Goal: Transaction & Acquisition: Purchase product/service

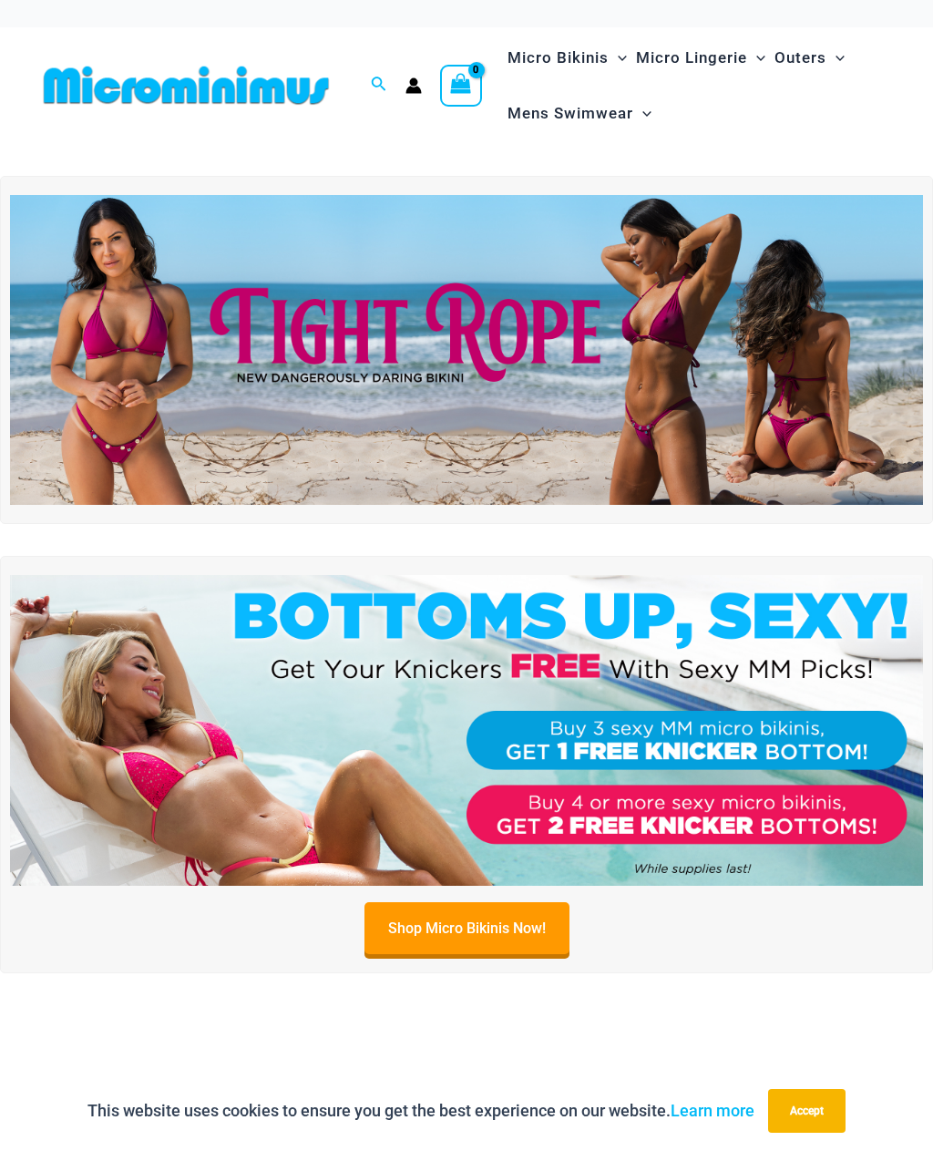
click at [244, 336] on img at bounding box center [466, 350] width 913 height 311
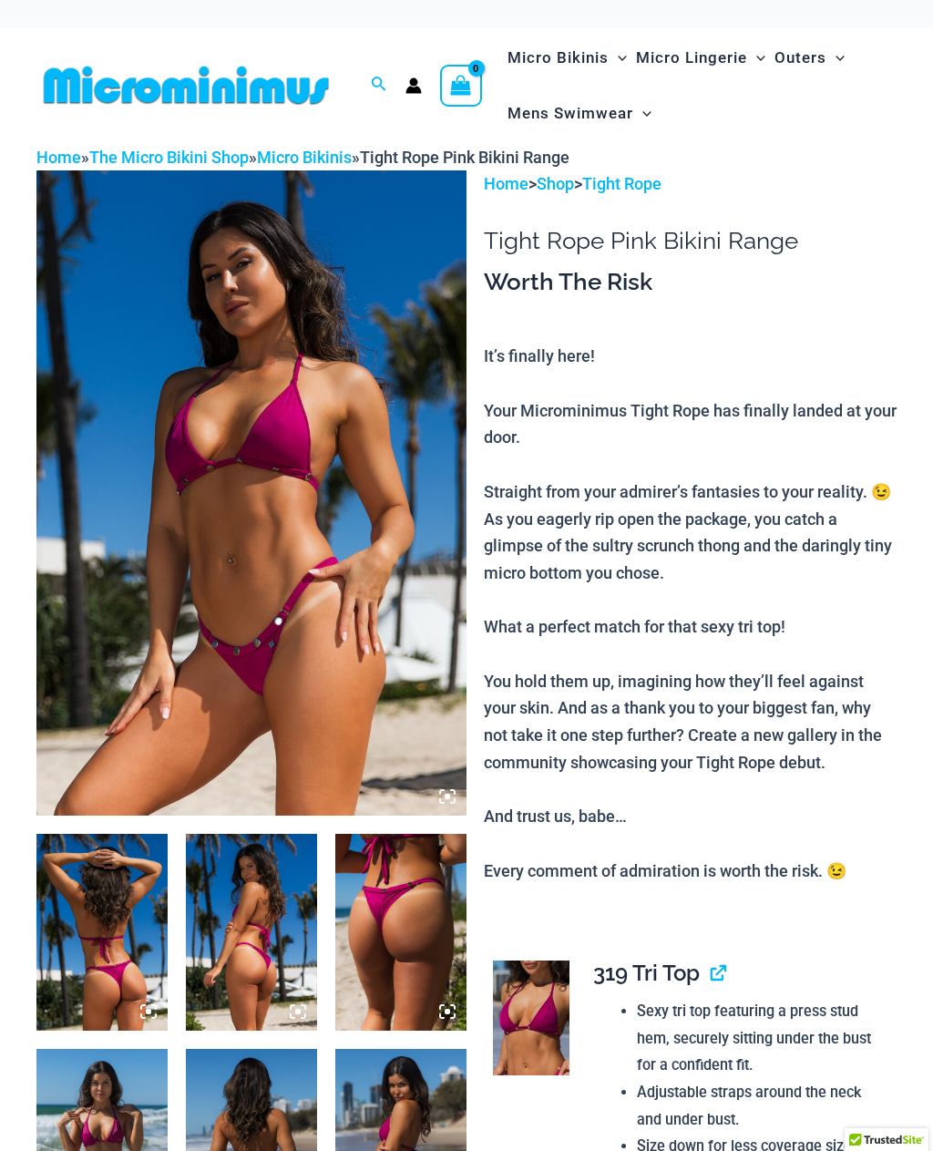
click at [241, 416] on img at bounding box center [251, 492] width 430 height 645
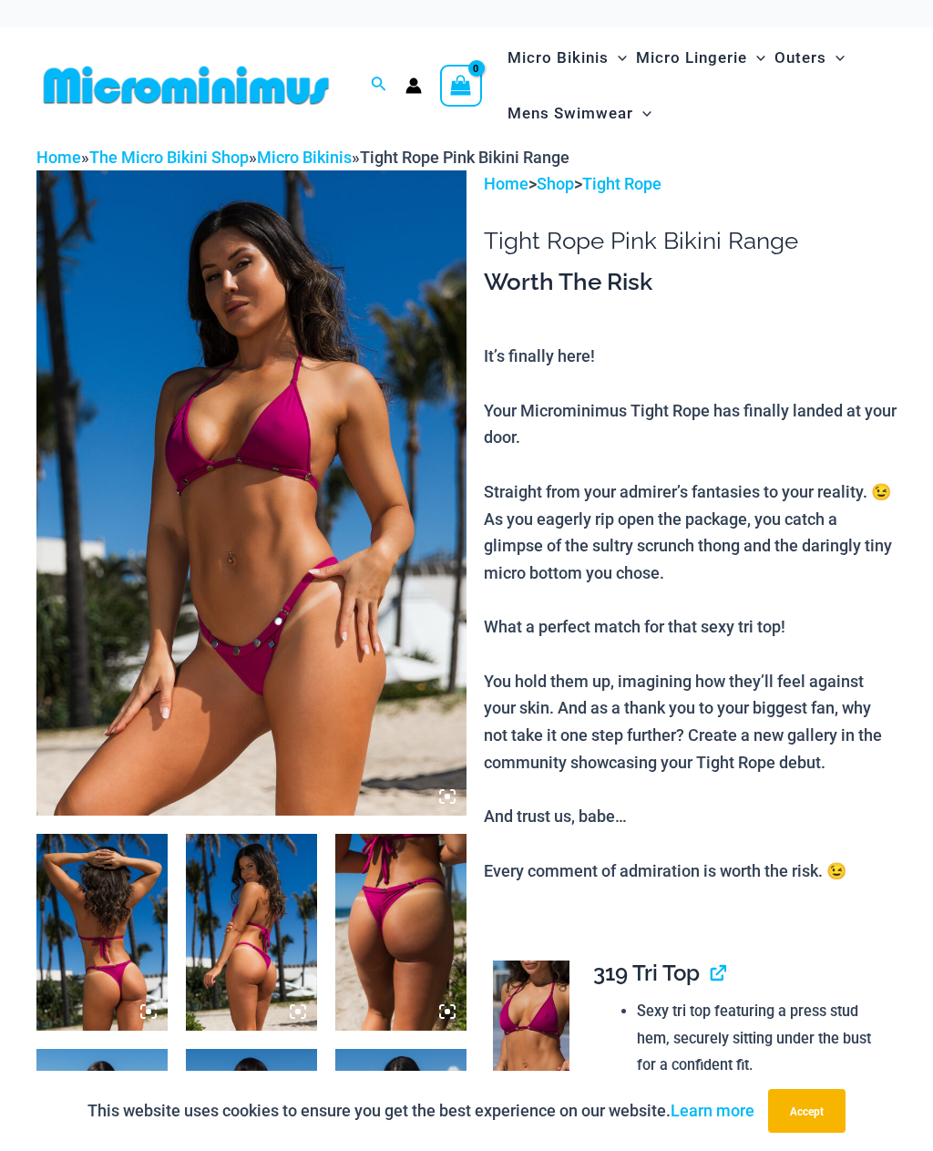
click at [221, 320] on img at bounding box center [251, 492] width 430 height 645
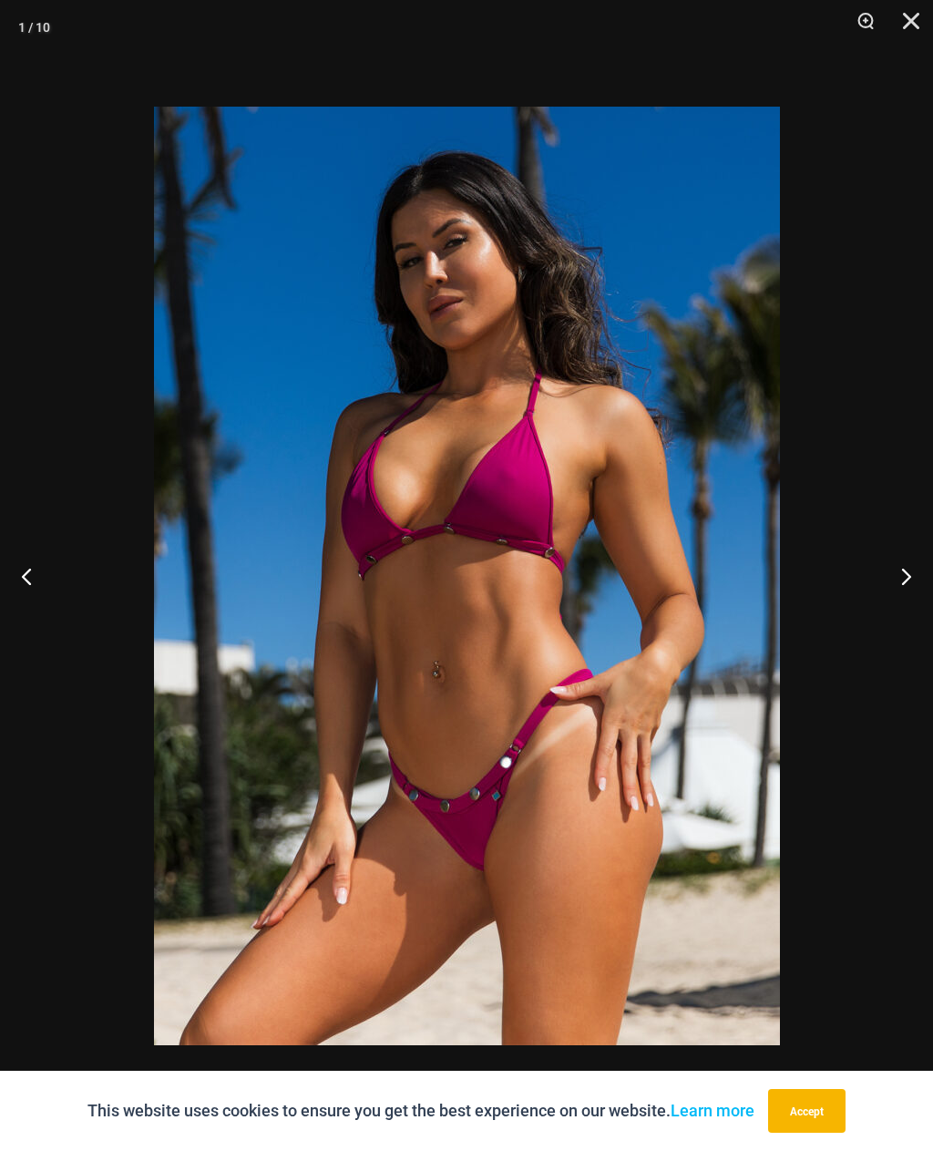
click at [903, 559] on button "Next" at bounding box center [899, 575] width 68 height 91
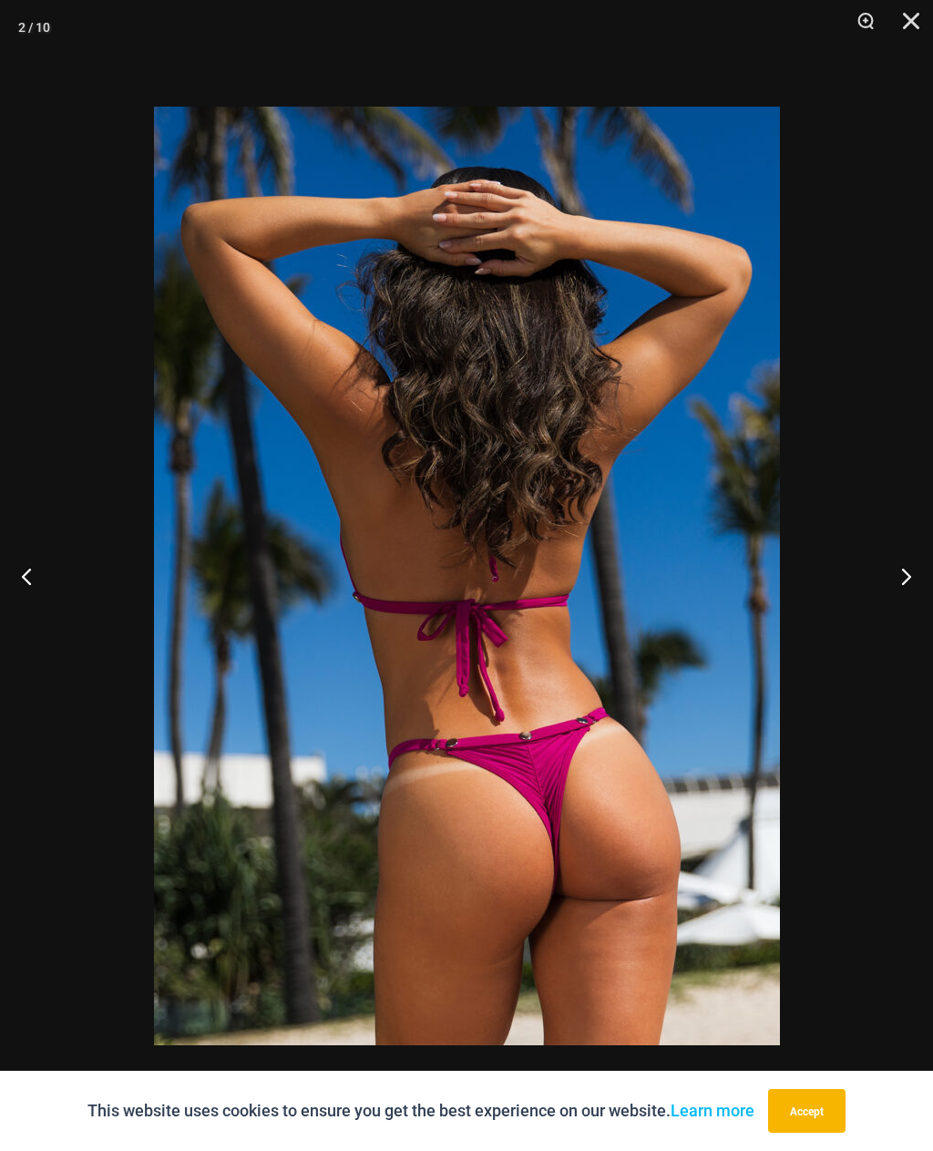
click at [903, 577] on button "Next" at bounding box center [899, 575] width 68 height 91
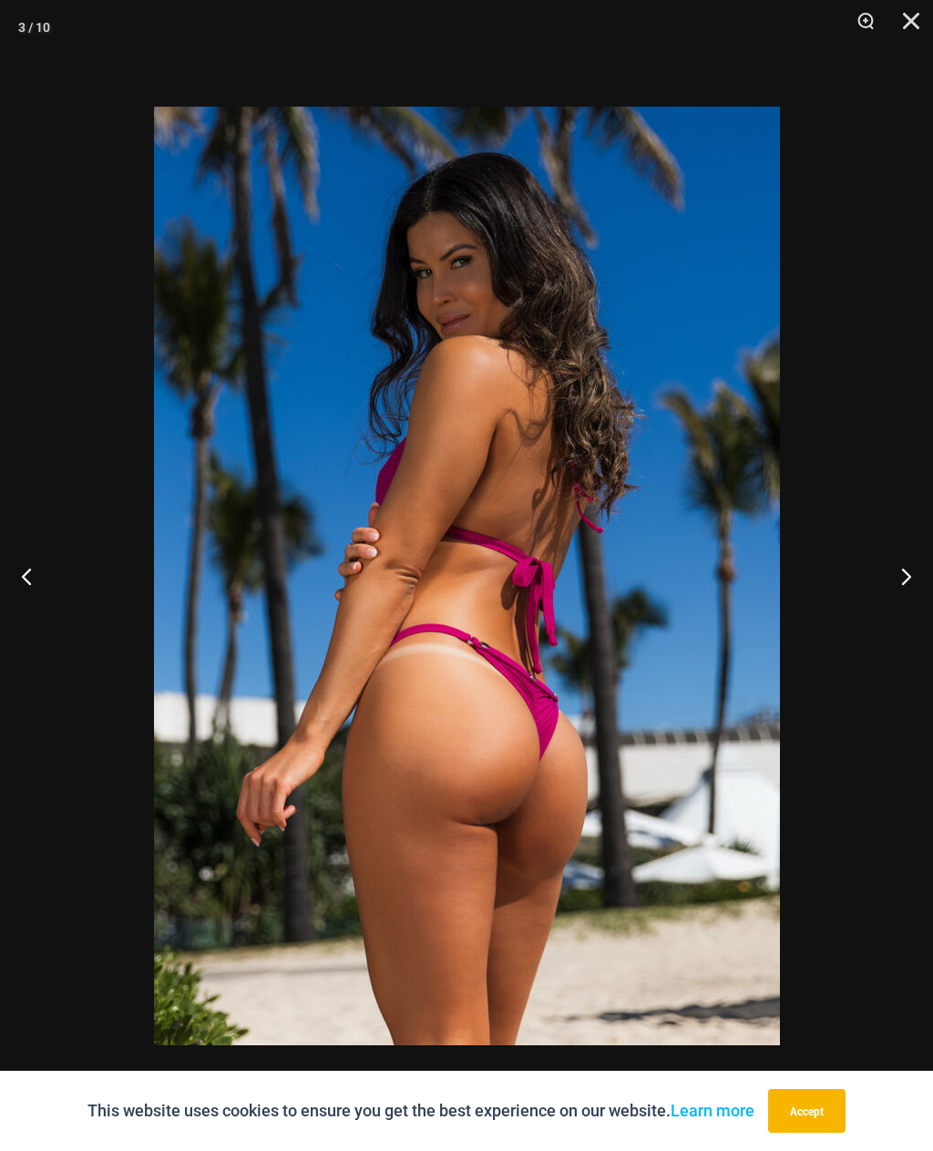
click at [904, 578] on button "Next" at bounding box center [899, 575] width 68 height 91
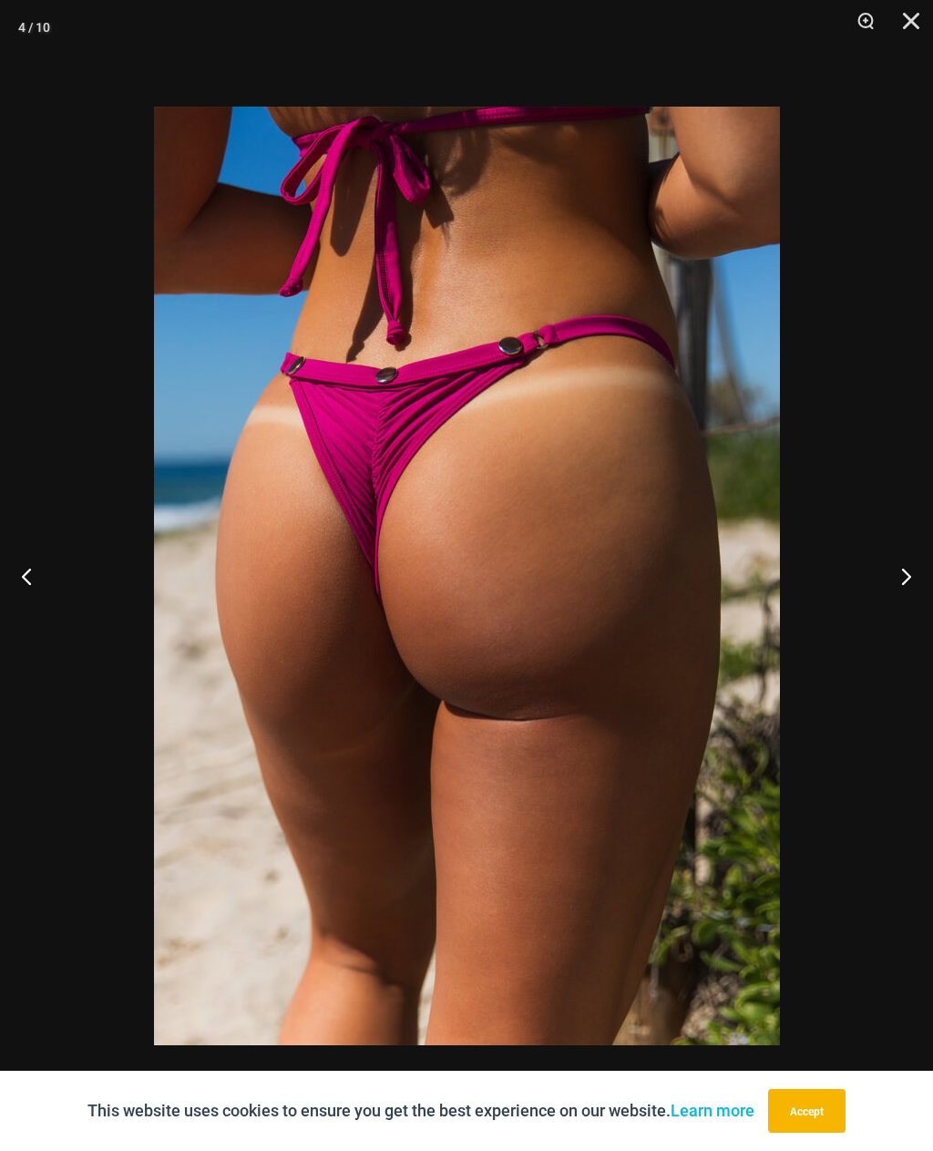
click at [911, 567] on button "Next" at bounding box center [899, 575] width 68 height 91
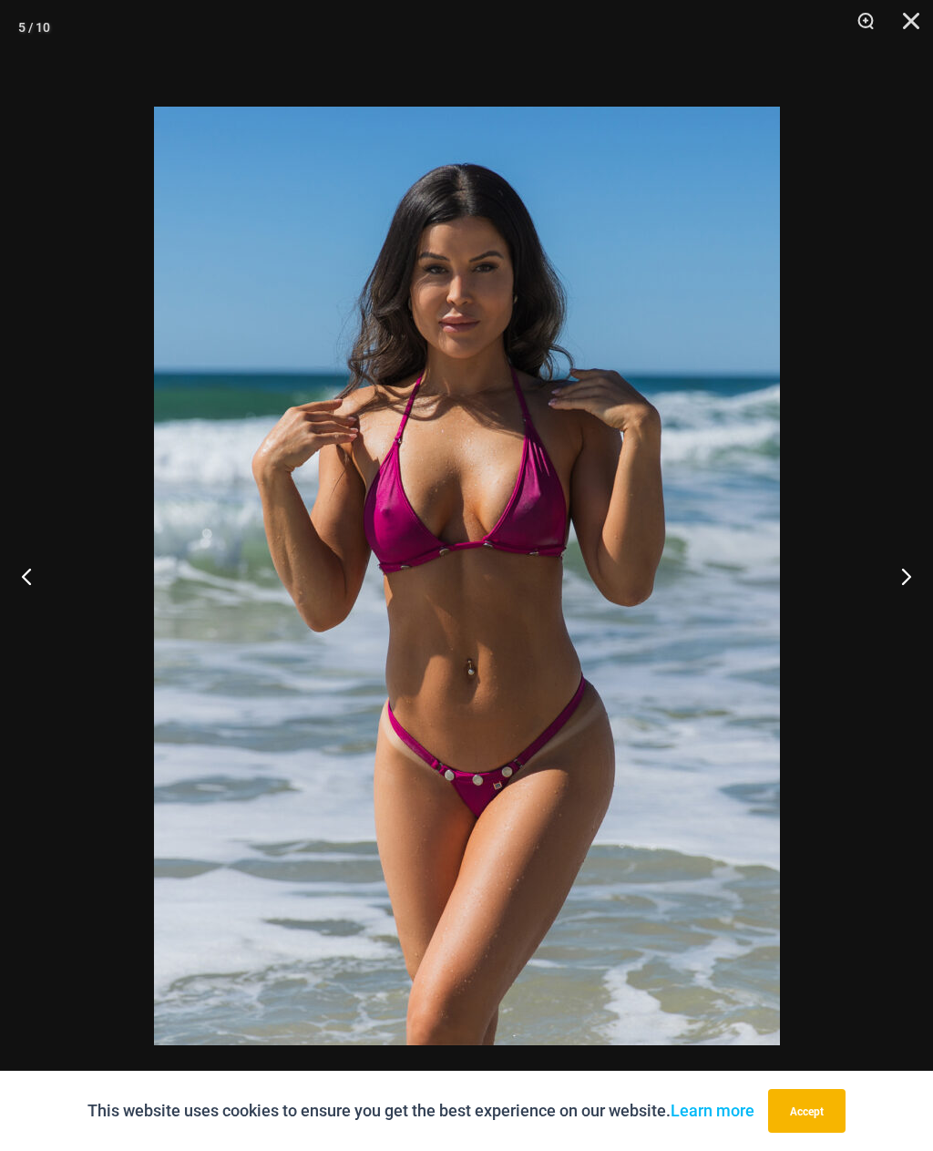
click at [910, 568] on button "Next" at bounding box center [899, 575] width 68 height 91
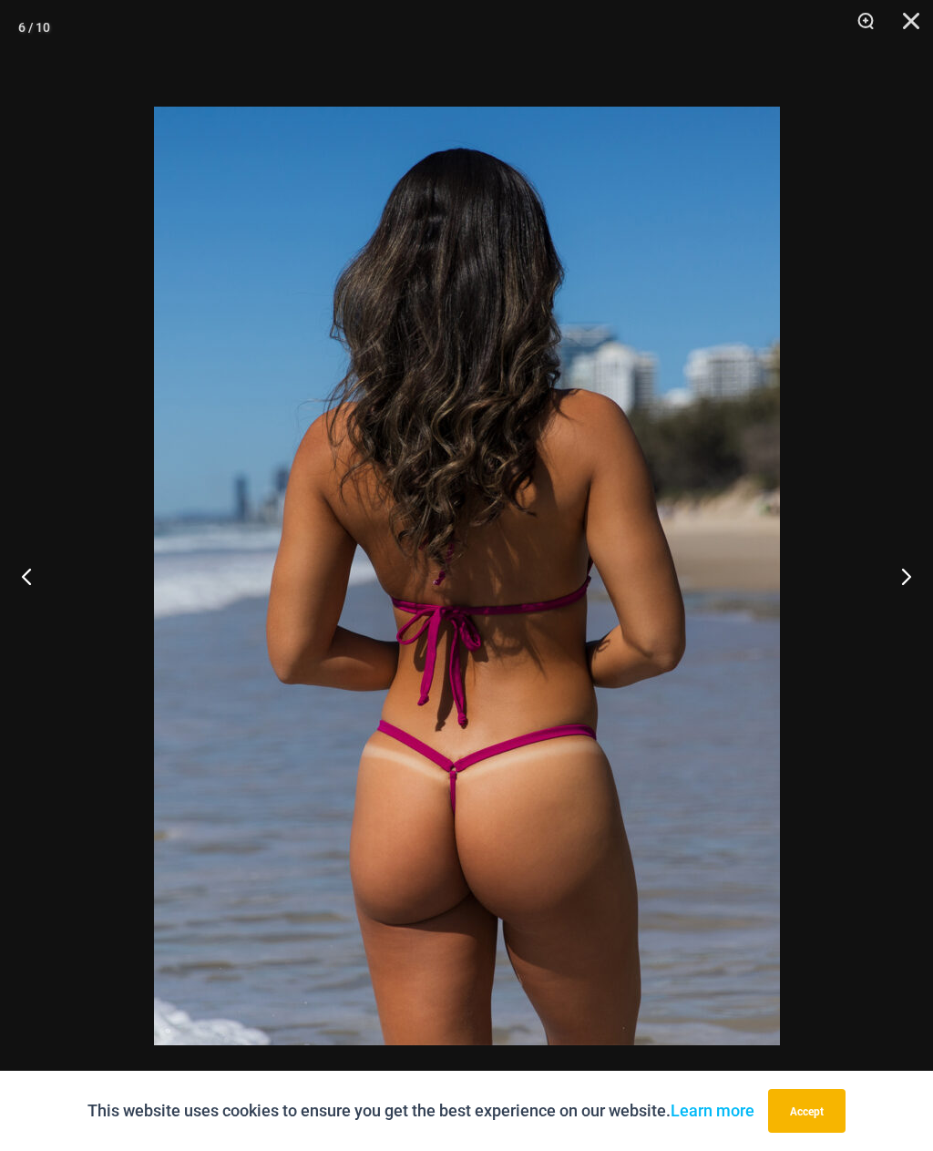
click at [909, 567] on button "Next" at bounding box center [899, 575] width 68 height 91
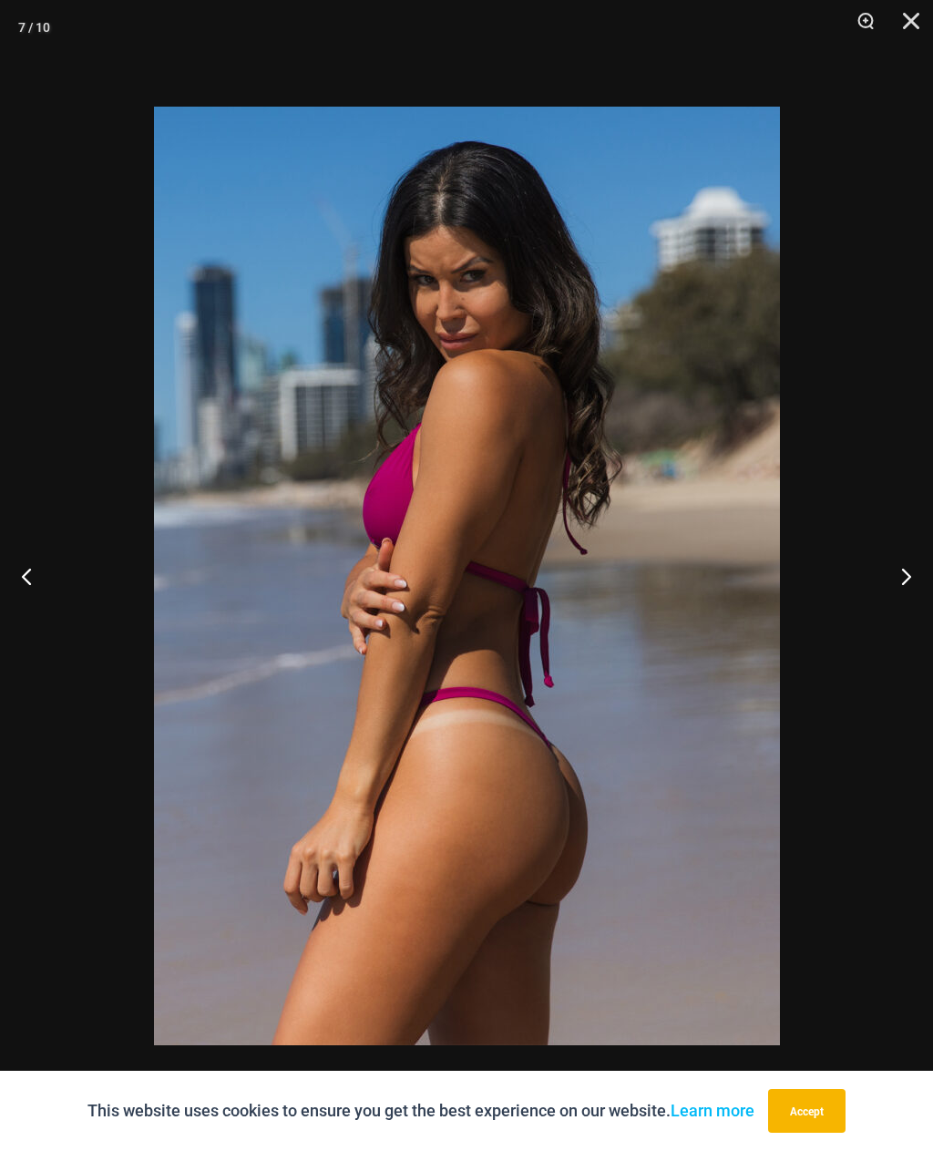
click at [907, 568] on button "Next" at bounding box center [899, 575] width 68 height 91
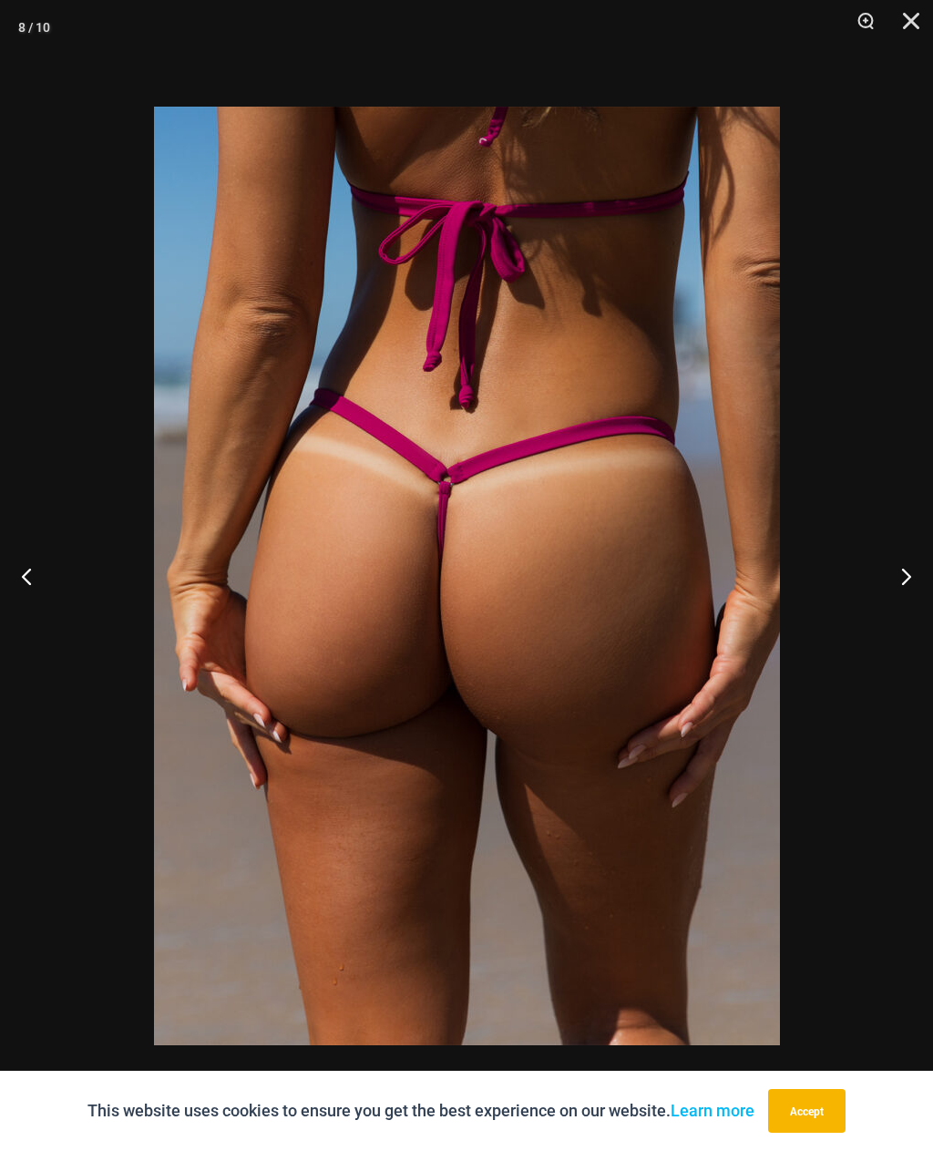
click at [906, 567] on button "Next" at bounding box center [899, 575] width 68 height 91
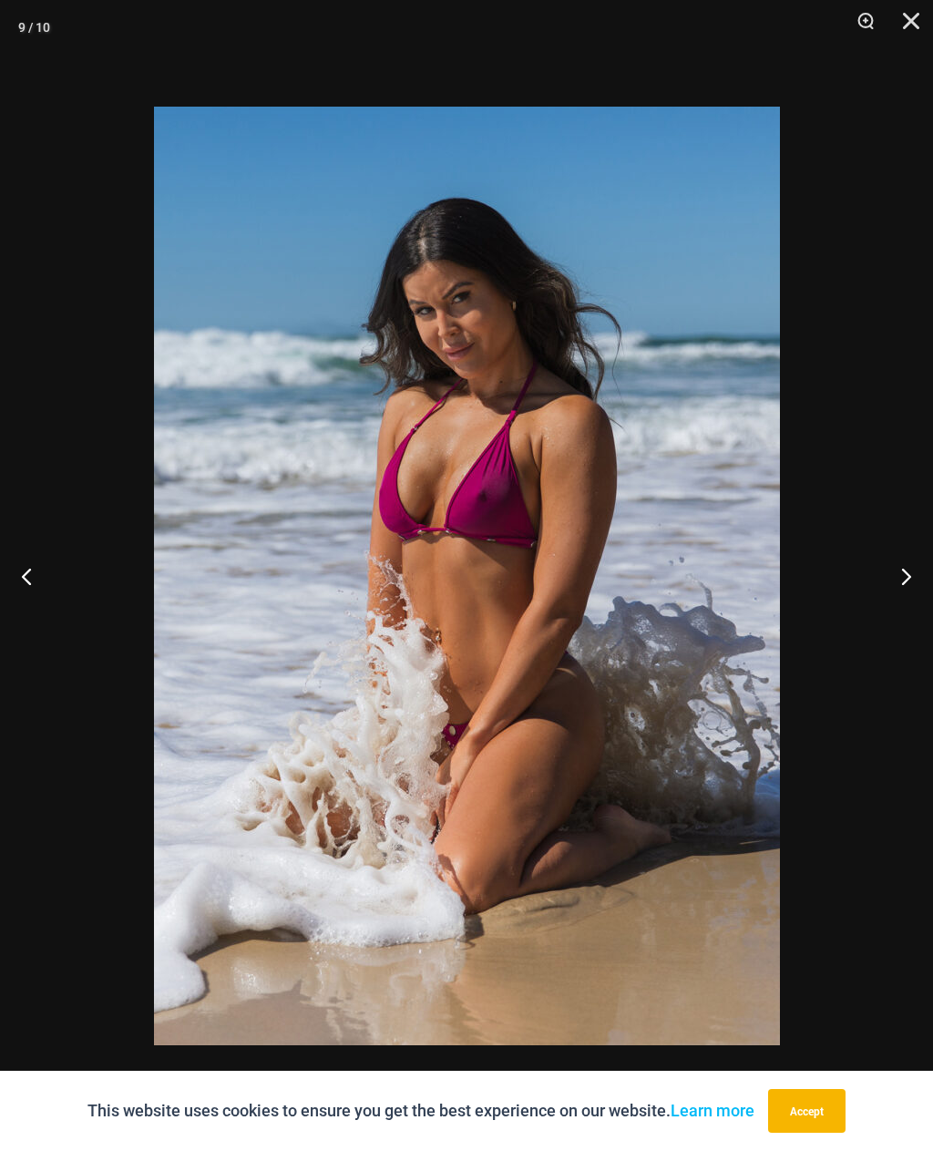
click at [907, 563] on button "Next" at bounding box center [899, 575] width 68 height 91
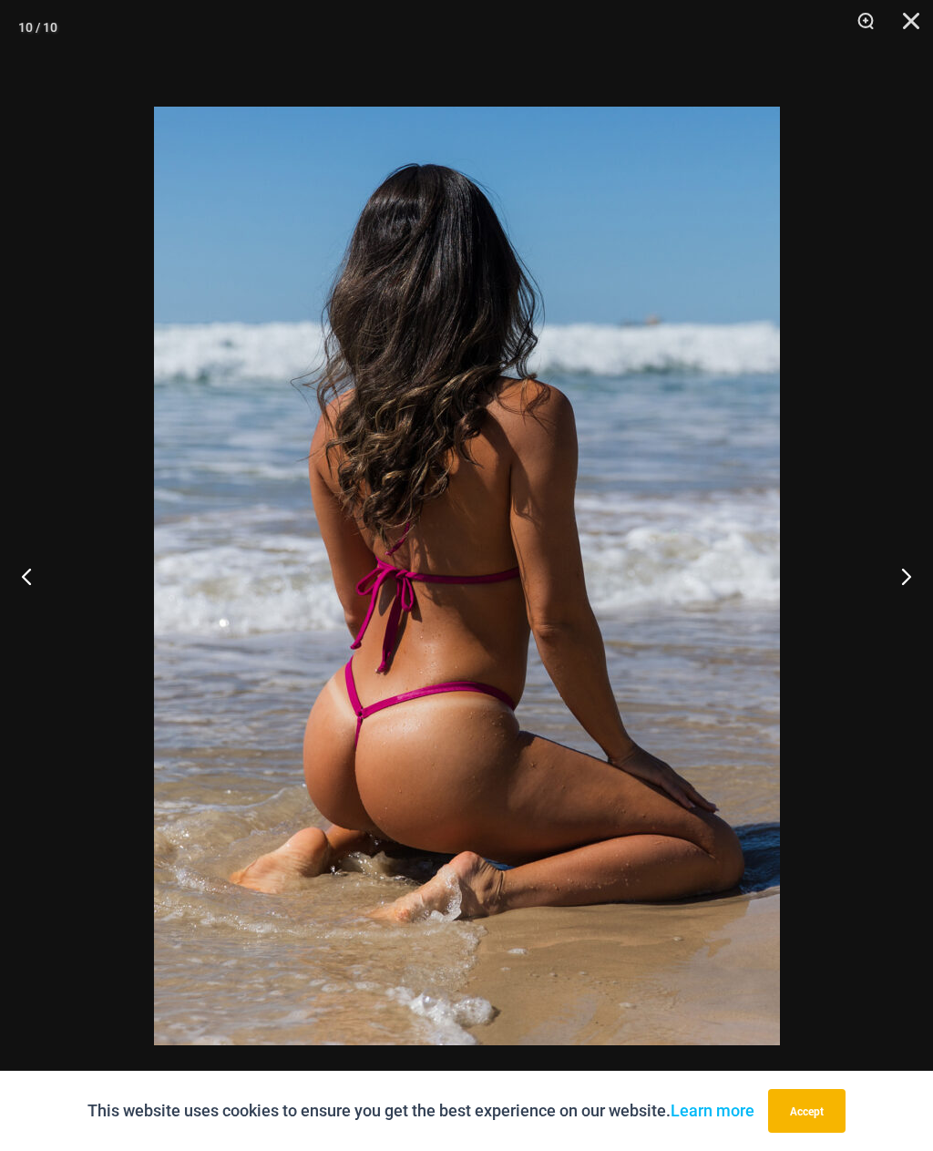
click at [905, 565] on button "Next" at bounding box center [899, 575] width 68 height 91
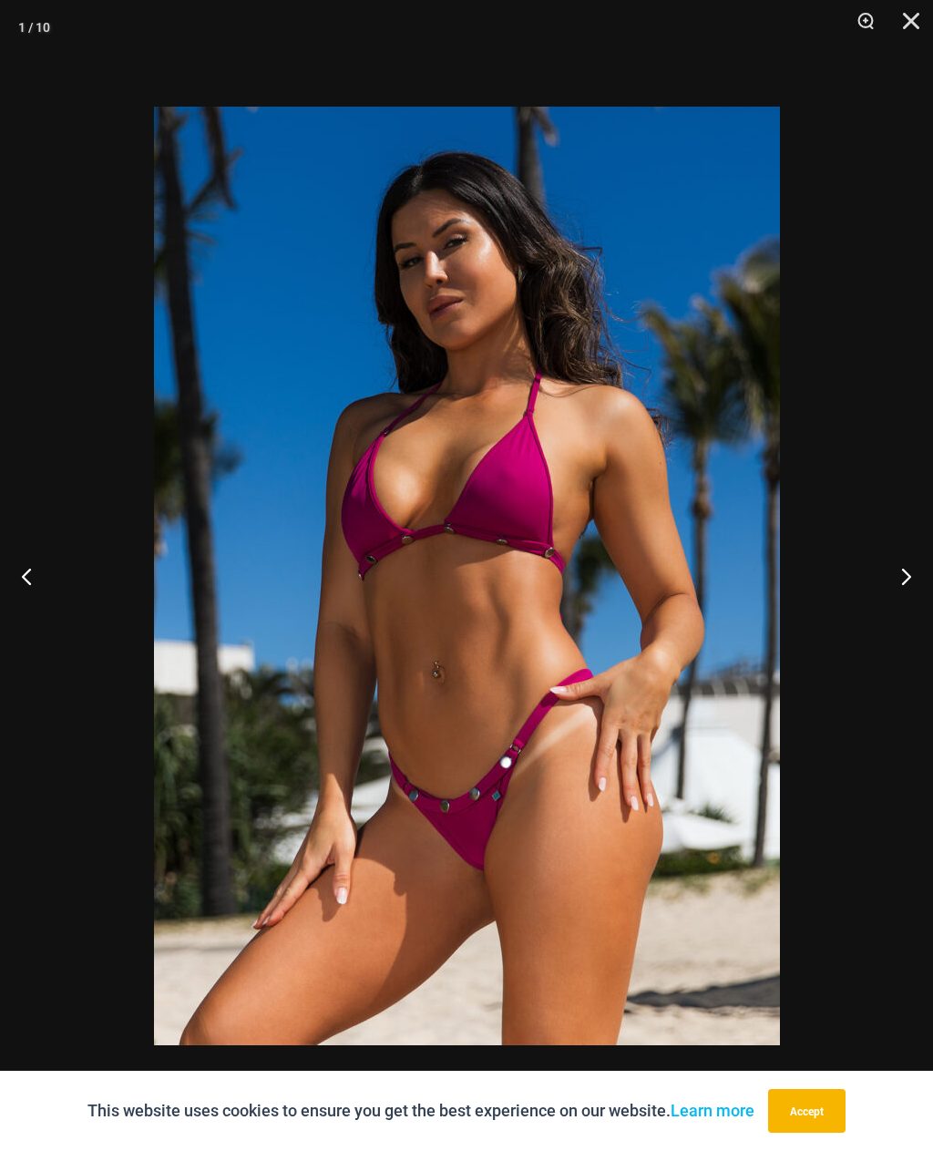
click at [903, 559] on button "Next" at bounding box center [899, 575] width 68 height 91
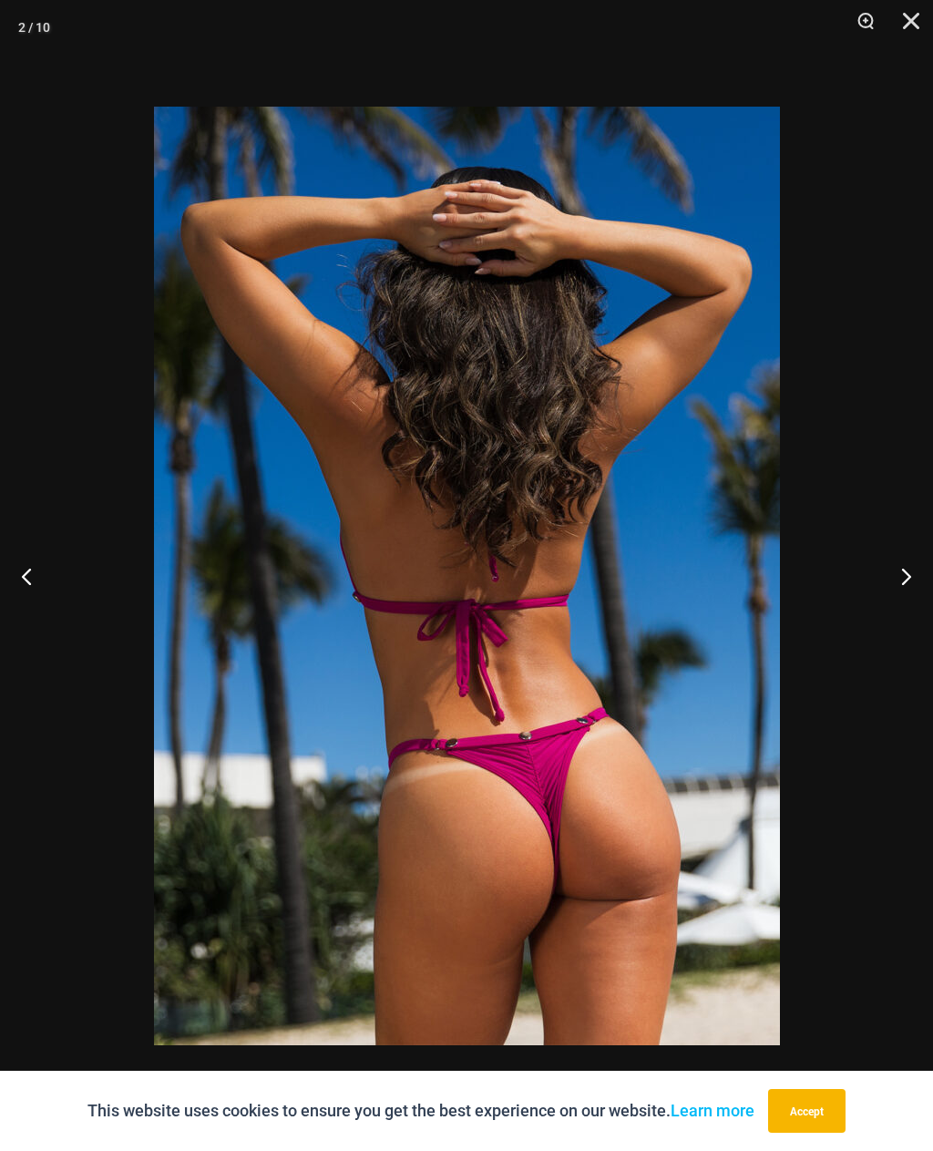
click at [910, 545] on button "Next" at bounding box center [899, 575] width 68 height 91
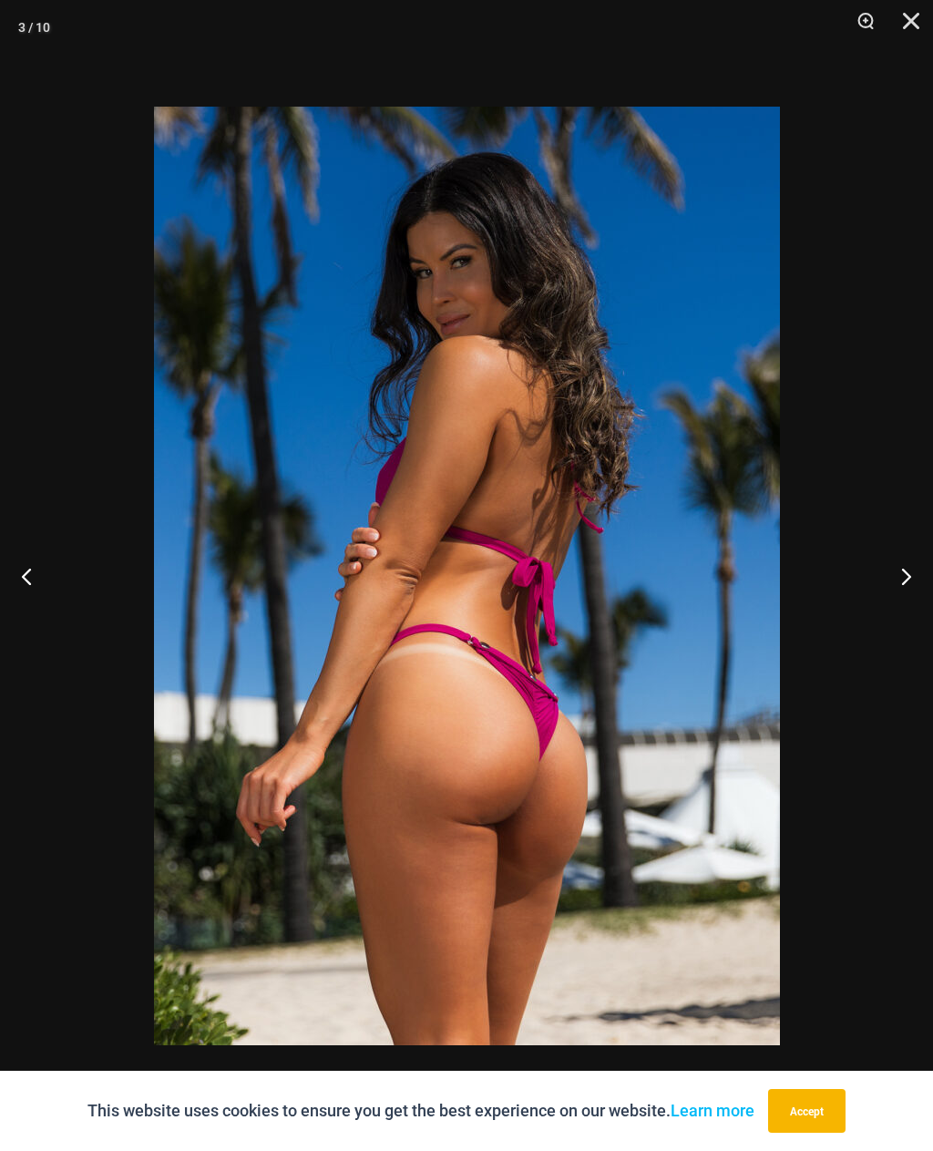
click at [907, 543] on button "Next" at bounding box center [899, 575] width 68 height 91
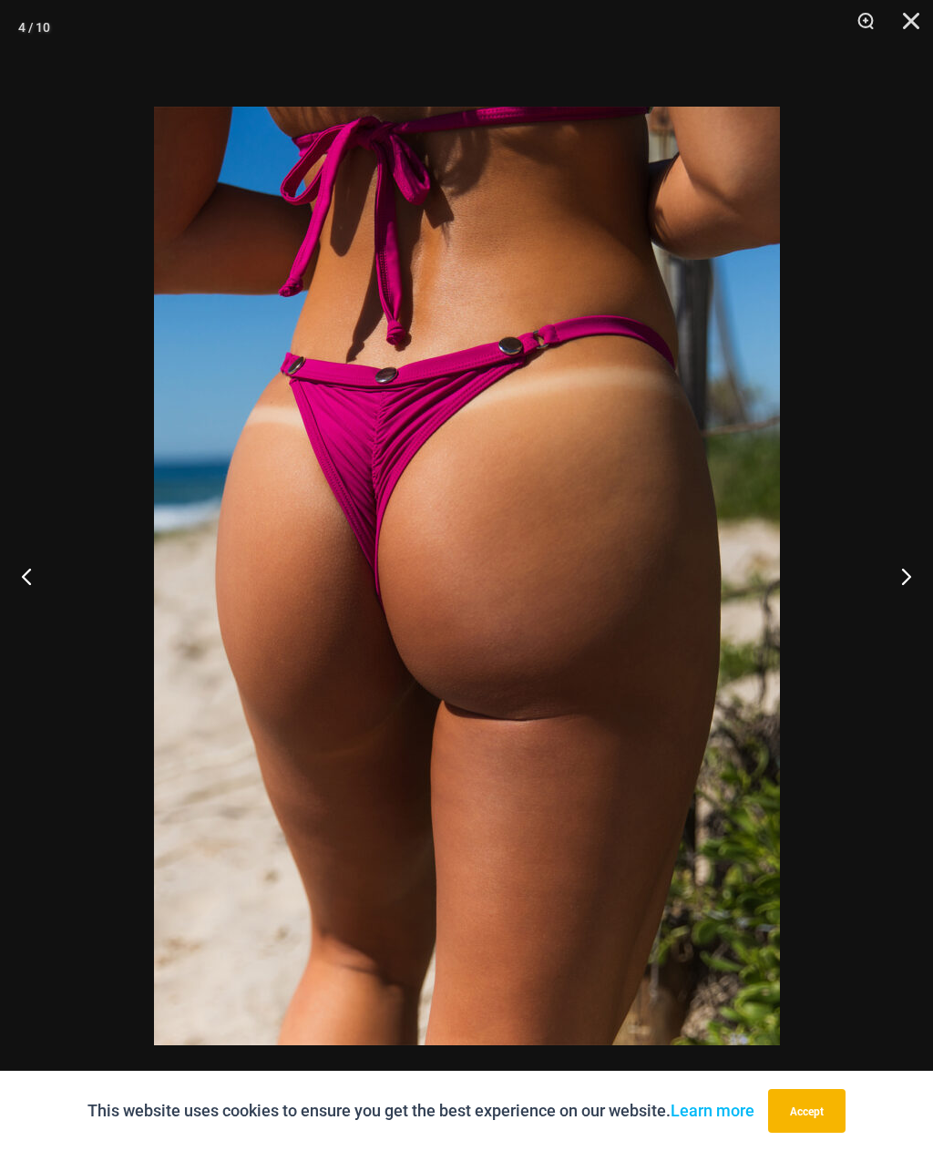
click at [900, 535] on button "Next" at bounding box center [899, 575] width 68 height 91
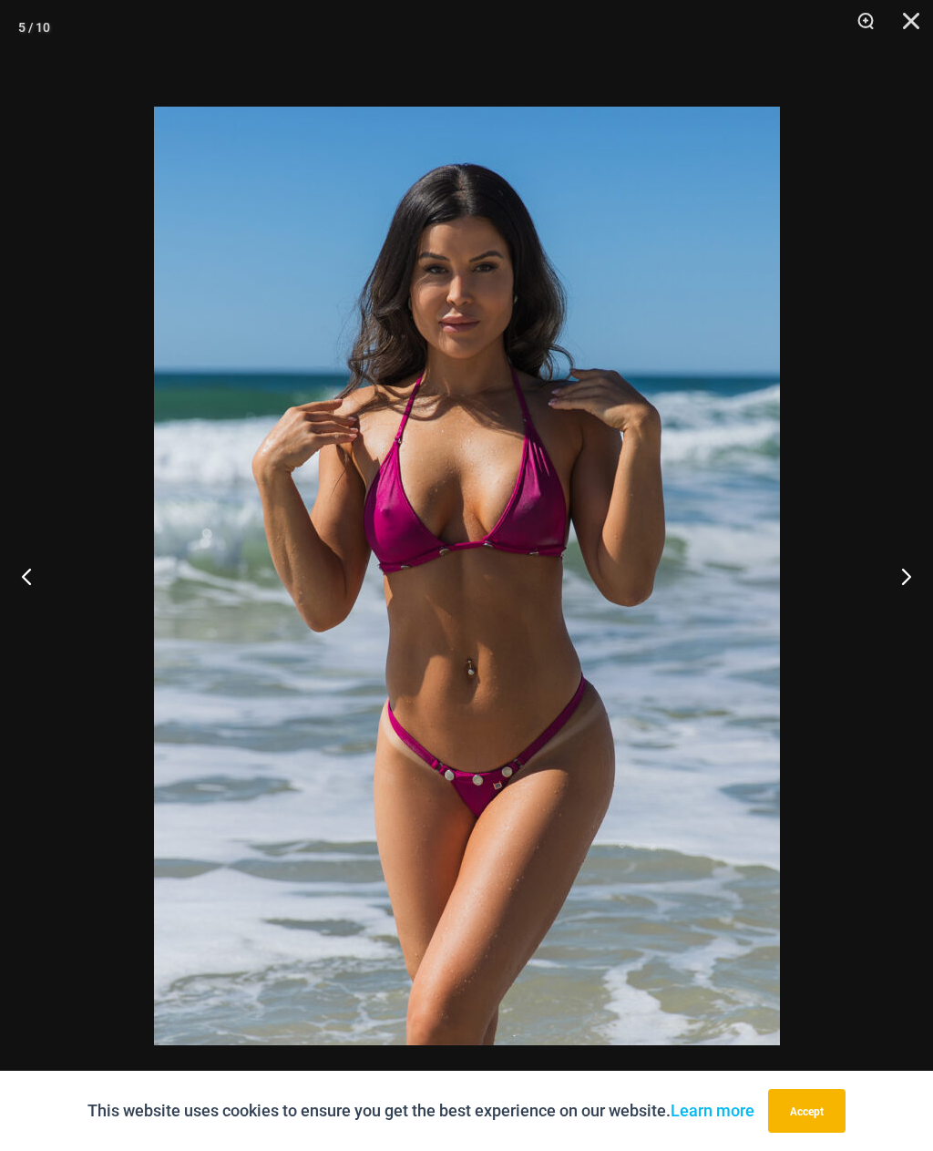
click at [897, 537] on button "Next" at bounding box center [899, 575] width 68 height 91
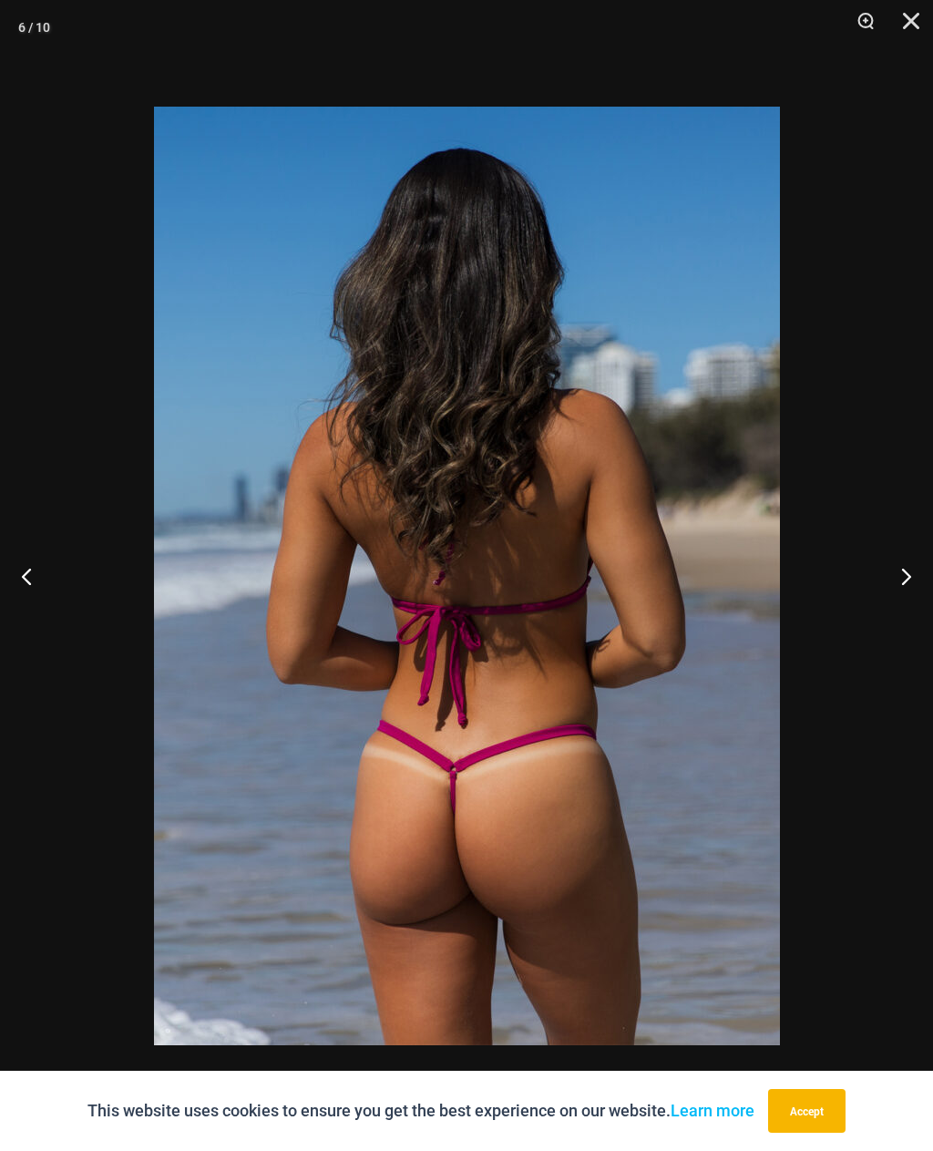
click at [894, 533] on button "Next" at bounding box center [899, 575] width 68 height 91
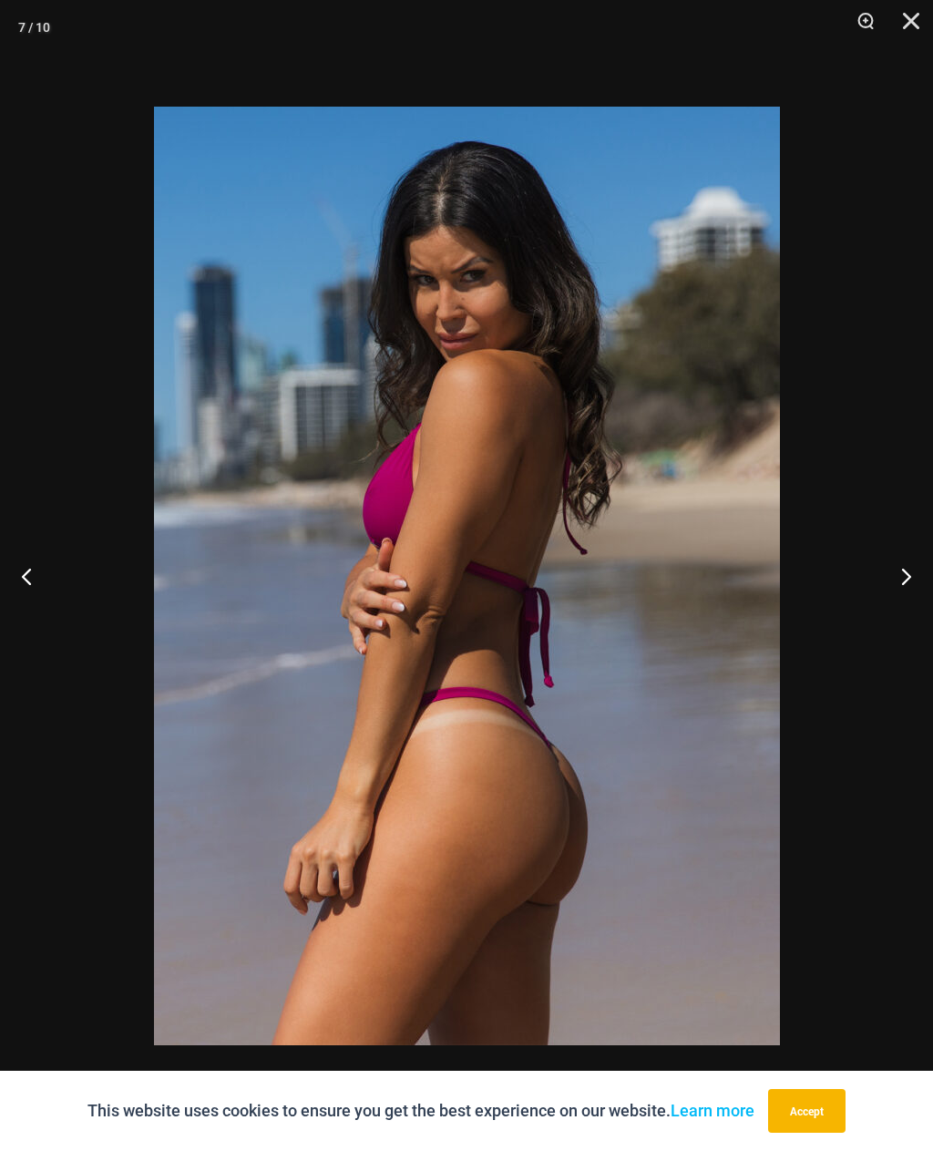
click at [912, 19] on button "Close" at bounding box center [905, 27] width 46 height 55
